Goal: Information Seeking & Learning: Learn about a topic

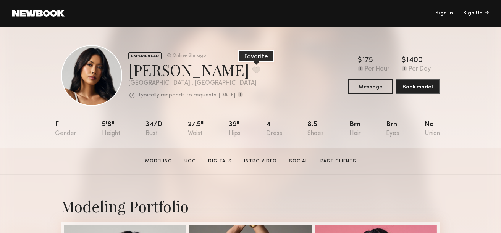
click at [252, 68] on button at bounding box center [256, 69] width 8 height 7
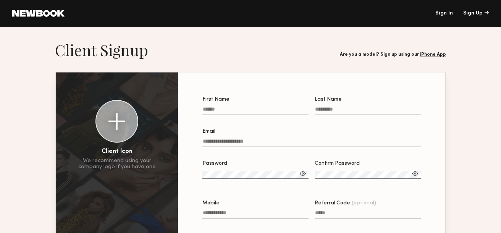
click at [443, 11] on link "Sign In" at bounding box center [444, 13] width 18 height 5
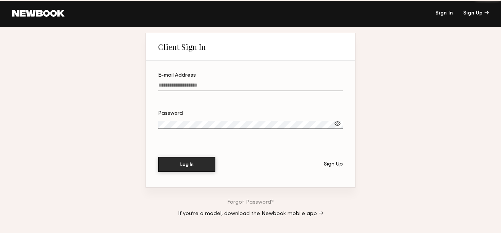
type input "**********"
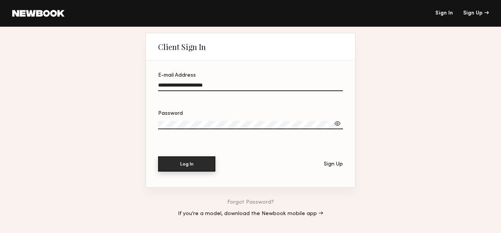
click at [195, 166] on button "Log In" at bounding box center [186, 164] width 57 height 15
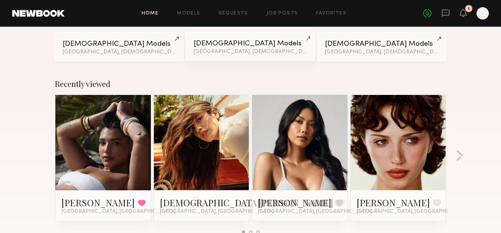
scroll to position [102, 0]
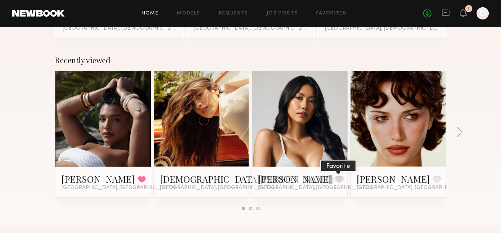
click at [335, 178] on button at bounding box center [339, 179] width 8 height 7
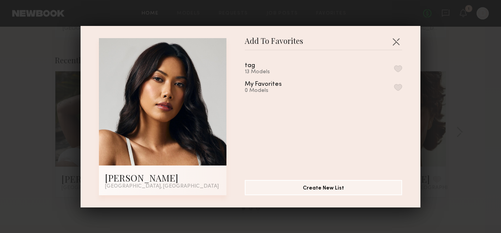
click at [400, 69] on button "button" at bounding box center [398, 68] width 8 height 7
click at [394, 40] on button "button" at bounding box center [396, 42] width 12 height 12
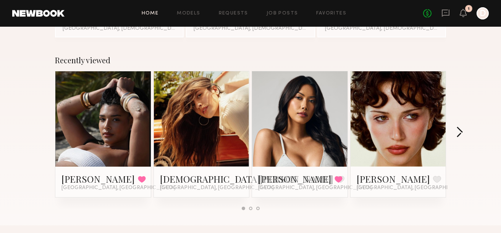
click at [461, 132] on button "button" at bounding box center [459, 133] width 7 height 13
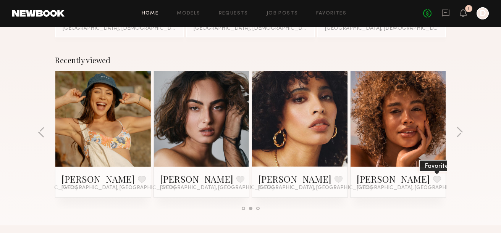
click at [433, 181] on button at bounding box center [437, 179] width 8 height 7
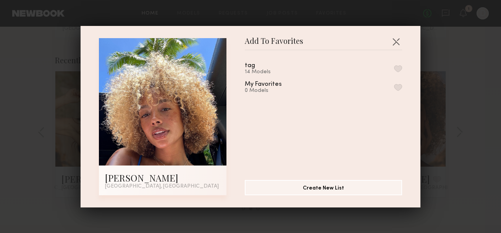
click at [285, 73] on div "tag 14 Models" at bounding box center [323, 69] width 157 height 13
click at [397, 68] on button "button" at bounding box center [398, 68] width 8 height 7
click at [396, 72] on button "button" at bounding box center [398, 68] width 8 height 7
click at [396, 41] on button "button" at bounding box center [396, 42] width 12 height 12
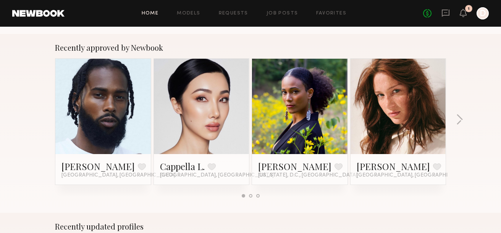
scroll to position [290, 0]
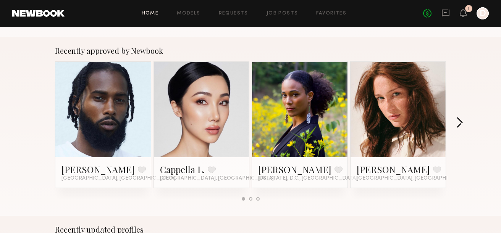
click at [461, 123] on button "button" at bounding box center [459, 123] width 7 height 13
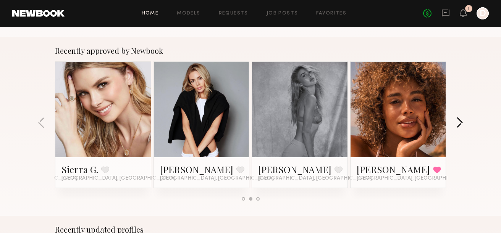
click at [461, 123] on button "button" at bounding box center [459, 123] width 7 height 13
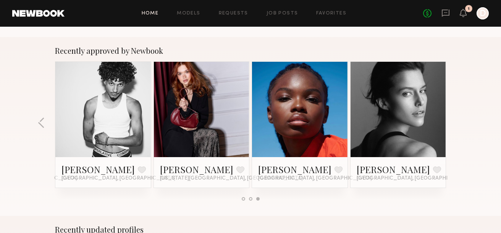
click at [461, 123] on div "Recently approved by Newbook Allante B. Favorite Los Angeles, CA Cappella L. Fa…" at bounding box center [250, 126] width 501 height 179
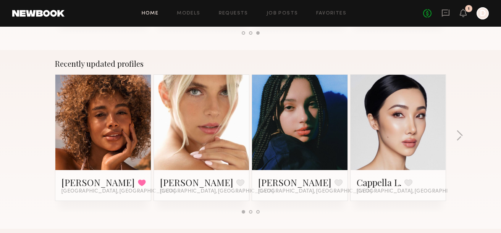
scroll to position [462, 0]
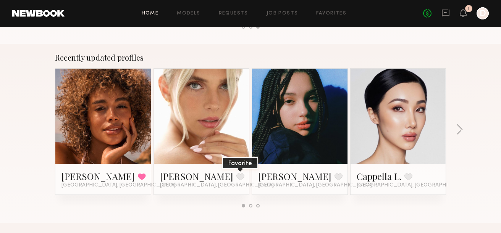
click at [236, 176] on button at bounding box center [240, 176] width 8 height 7
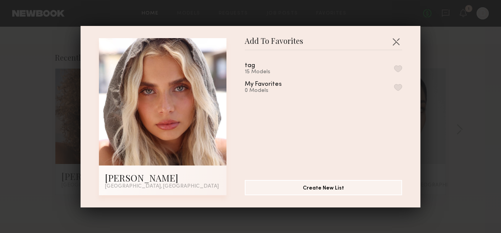
click at [399, 69] on button "button" at bounding box center [398, 68] width 8 height 7
click at [398, 39] on button "button" at bounding box center [396, 42] width 12 height 12
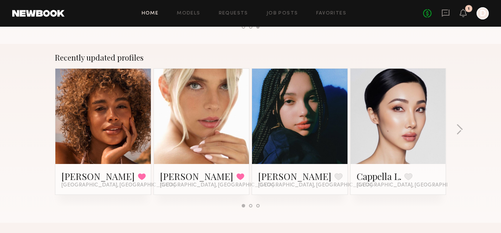
click at [464, 131] on div "Recently updated profiles Maya A. Favorited Los Angeles, CA Allea S. Favorited …" at bounding box center [250, 133] width 501 height 179
click at [460, 129] on button "button" at bounding box center [459, 130] width 7 height 13
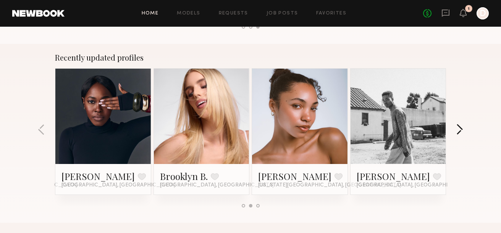
click at [459, 129] on button "button" at bounding box center [459, 130] width 7 height 13
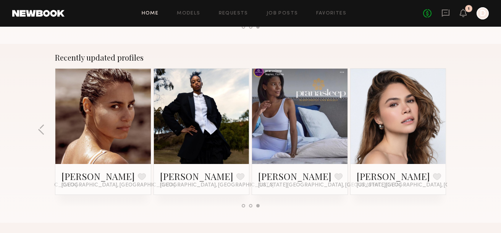
click at [459, 129] on div "Recently updated profiles Maya A. Favorited Los Angeles, CA Allea S. Favorited …" at bounding box center [250, 133] width 501 height 179
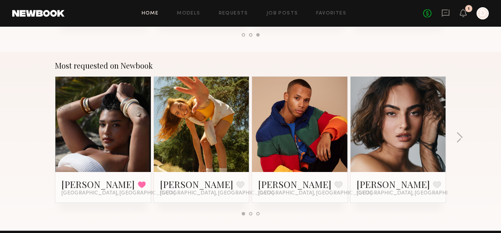
scroll to position [635, 0]
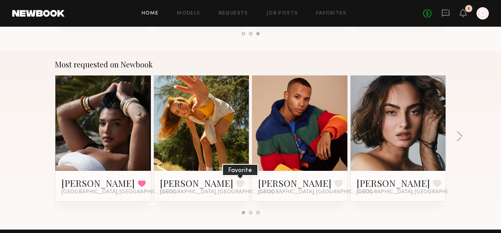
click at [236, 183] on button at bounding box center [240, 183] width 8 height 7
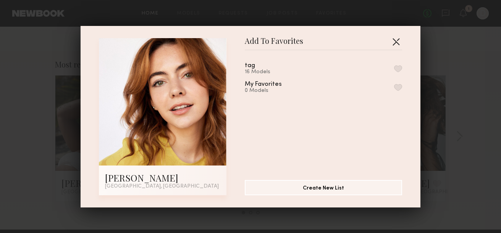
click at [395, 42] on button "button" at bounding box center [396, 42] width 12 height 12
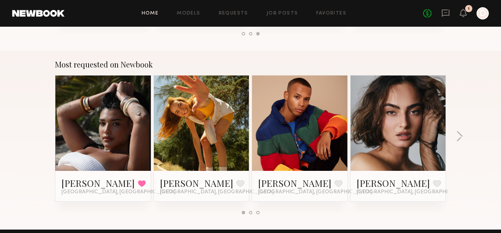
click at [224, 120] on link at bounding box center [201, 123] width 47 height 95
click at [460, 137] on button "button" at bounding box center [459, 137] width 7 height 13
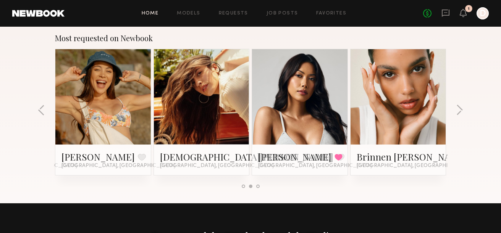
scroll to position [641, 0]
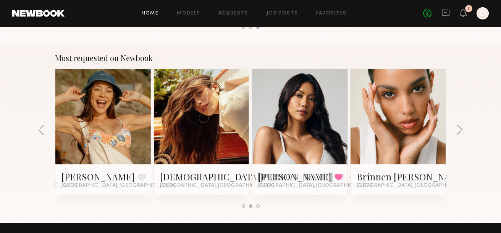
click at [201, 113] on link at bounding box center [201, 116] width 47 height 95
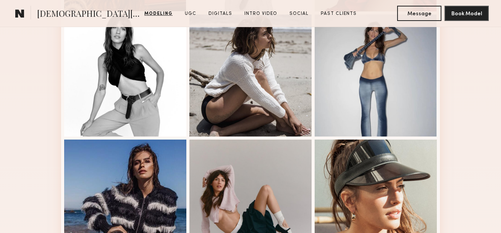
scroll to position [309, 0]
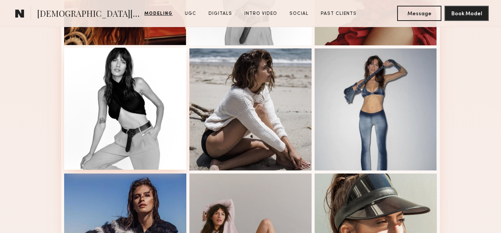
click at [126, 100] on div at bounding box center [125, 109] width 122 height 122
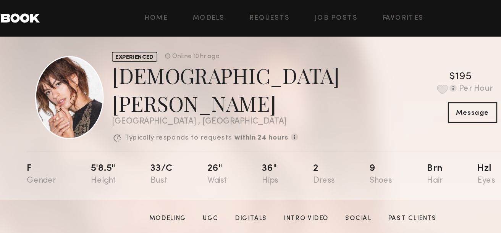
scroll to position [0, 0]
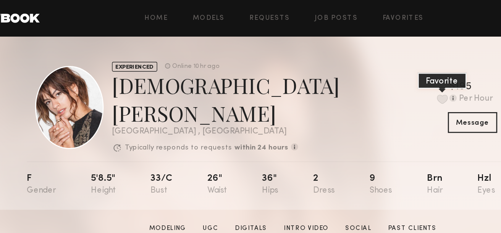
click at [356, 69] on button at bounding box center [360, 72] width 8 height 7
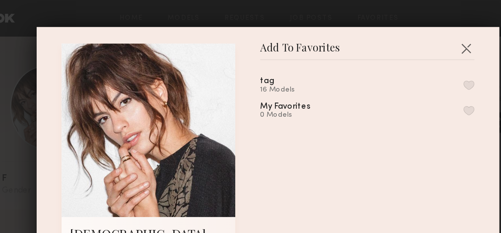
click at [401, 66] on button "button" at bounding box center [398, 62] width 8 height 7
click at [393, 39] on button "button" at bounding box center [396, 35] width 12 height 12
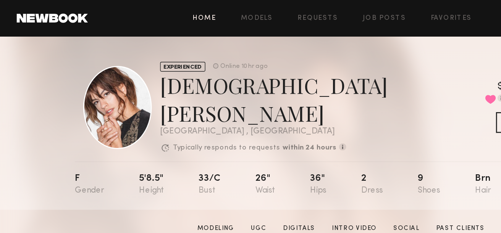
click at [149, 12] on link "Home" at bounding box center [150, 13] width 17 height 5
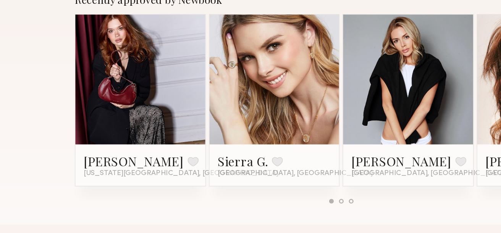
scroll to position [280, 0]
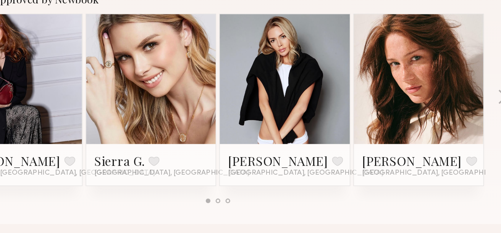
click at [306, 116] on link at bounding box center [299, 119] width 47 height 95
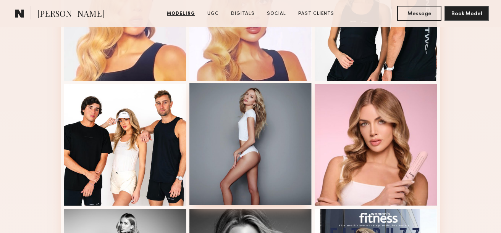
scroll to position [387, 0]
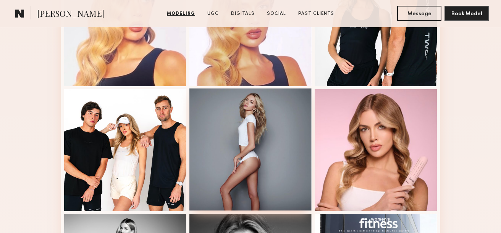
click at [274, 105] on div at bounding box center [250, 150] width 122 height 122
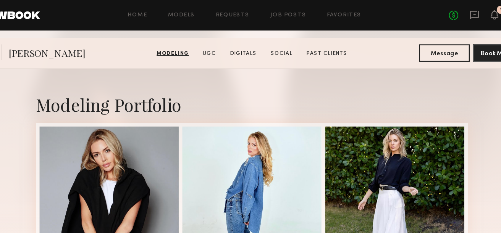
scroll to position [102, 0]
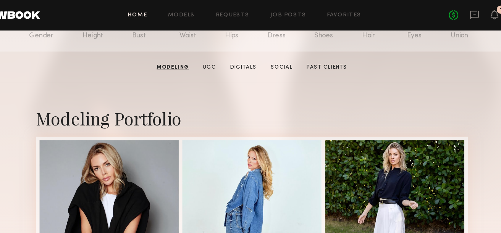
click at [147, 12] on link "Home" at bounding box center [150, 13] width 17 height 5
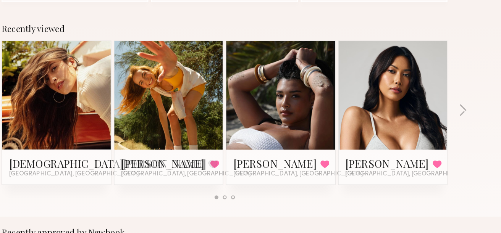
scroll to position [108, 0]
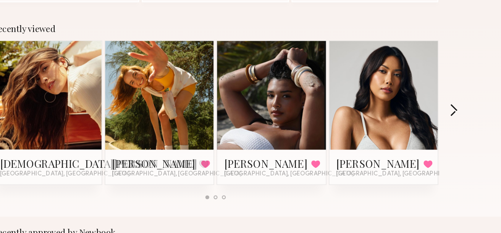
click at [458, 125] on button "button" at bounding box center [459, 126] width 7 height 13
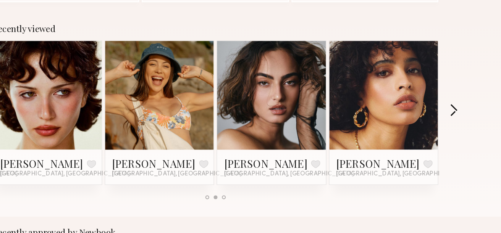
click at [459, 124] on button "button" at bounding box center [459, 126] width 7 height 13
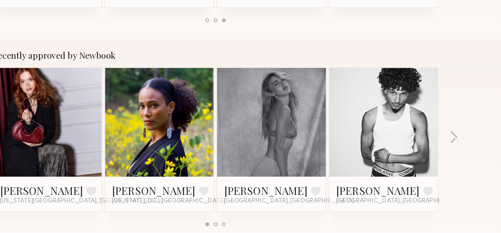
scroll to position [264, 0]
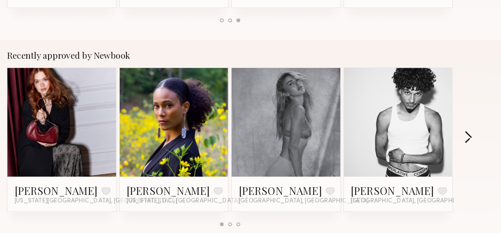
click at [457, 148] on button "button" at bounding box center [459, 150] width 7 height 13
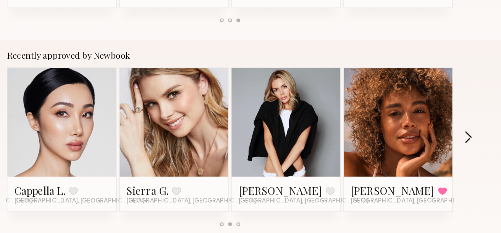
click at [457, 148] on button "button" at bounding box center [459, 150] width 7 height 13
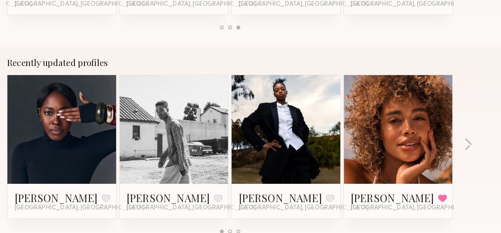
scroll to position [437, 0]
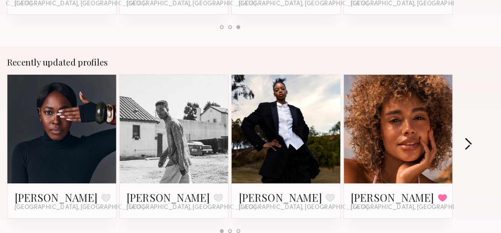
click at [460, 157] on button "button" at bounding box center [459, 156] width 7 height 13
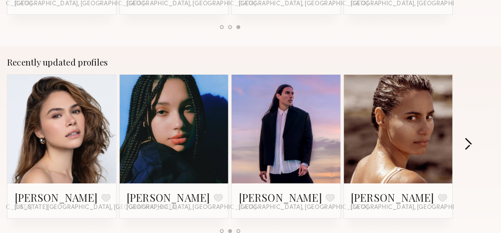
click at [460, 155] on button "button" at bounding box center [459, 156] width 7 height 13
